Goal: Transaction & Acquisition: Purchase product/service

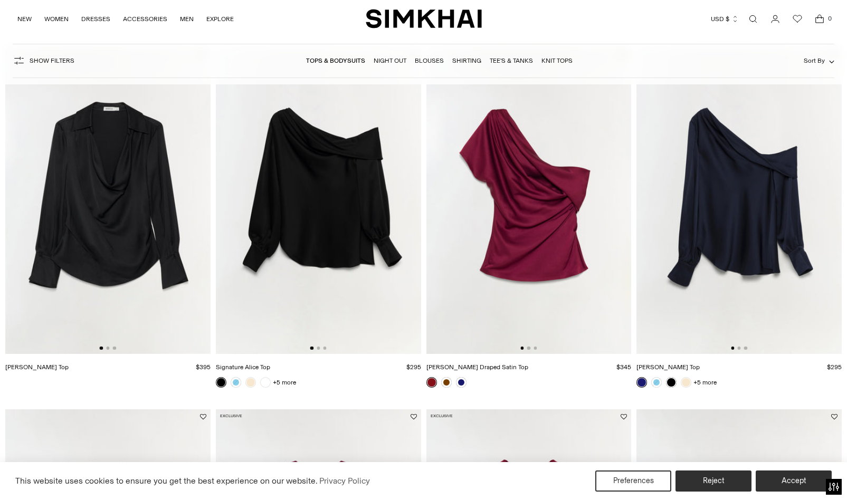
scroll to position [572, 0]
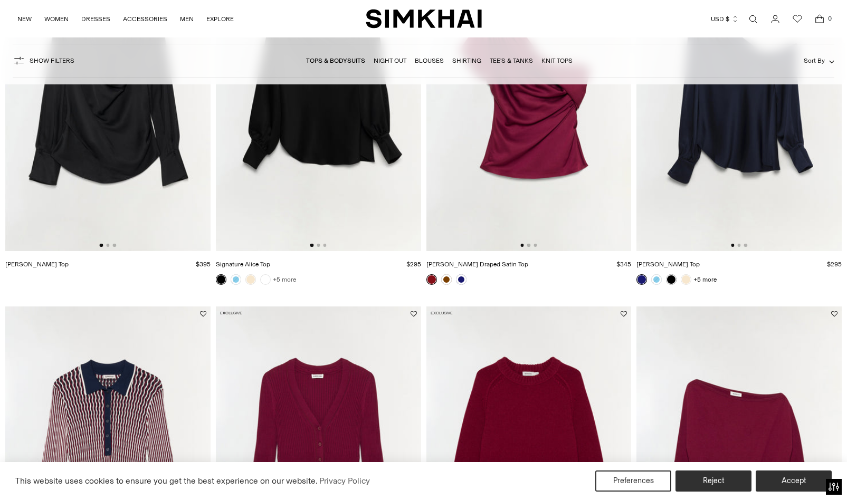
click at [280, 279] on link "+5 more" at bounding box center [284, 279] width 23 height 15
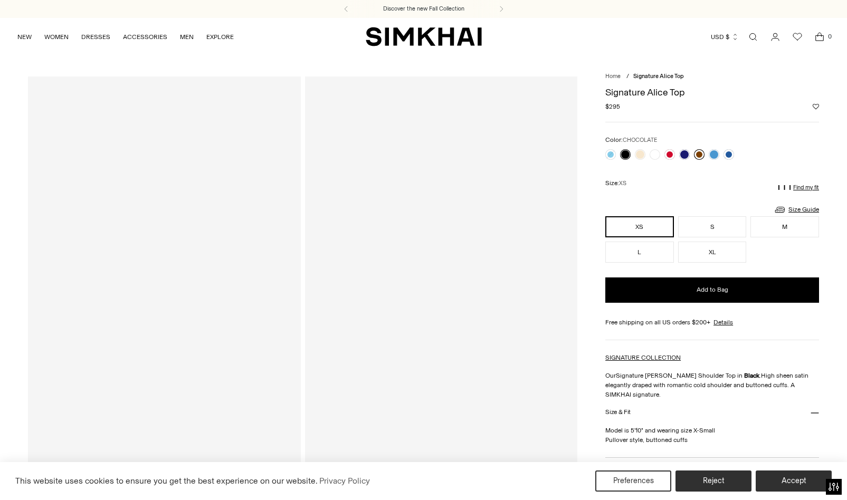
click at [698, 155] on link at bounding box center [699, 154] width 11 height 11
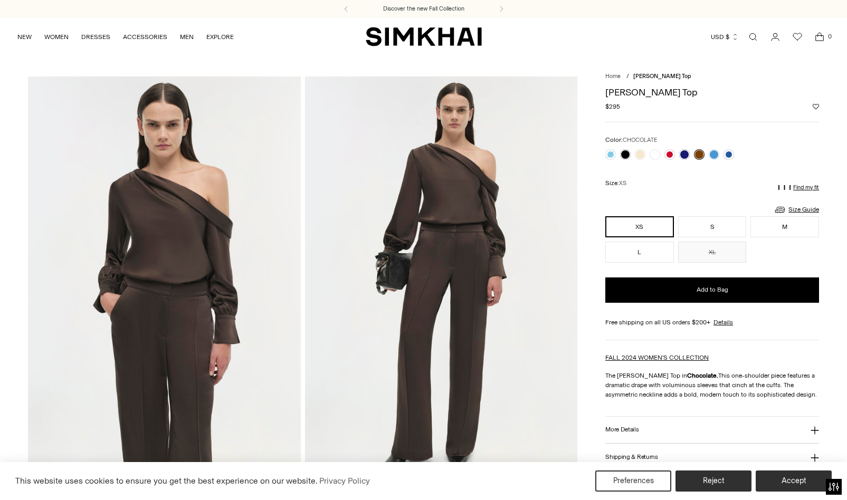
scroll to position [16, 0]
